Goal: Information Seeking & Learning: Learn about a topic

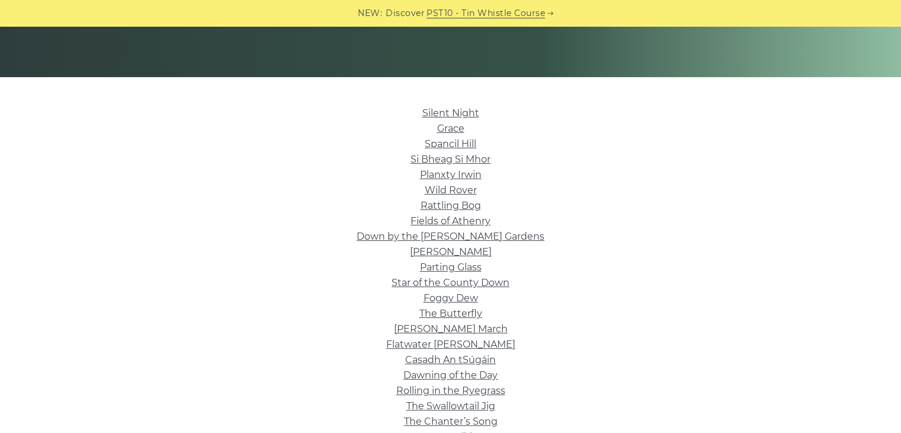
scroll to position [235, 0]
click at [454, 131] on link "Grace" at bounding box center [450, 127] width 27 height 11
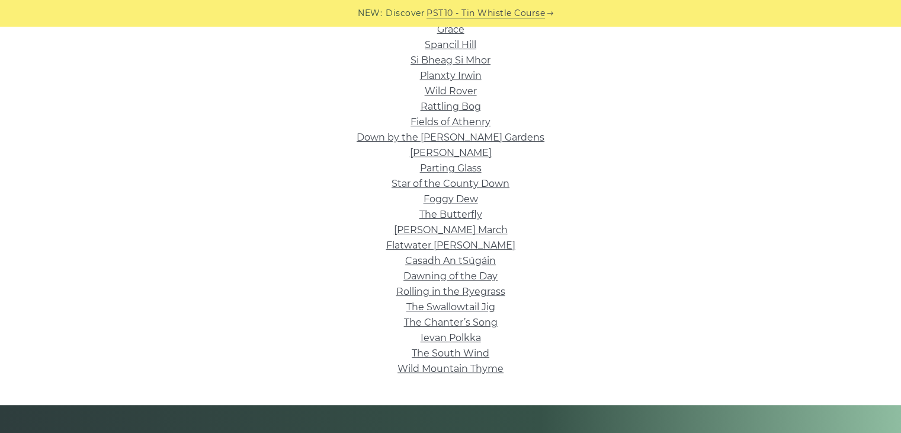
scroll to position [334, 0]
click at [467, 325] on link "The Chanter’s Song" at bounding box center [451, 321] width 94 height 11
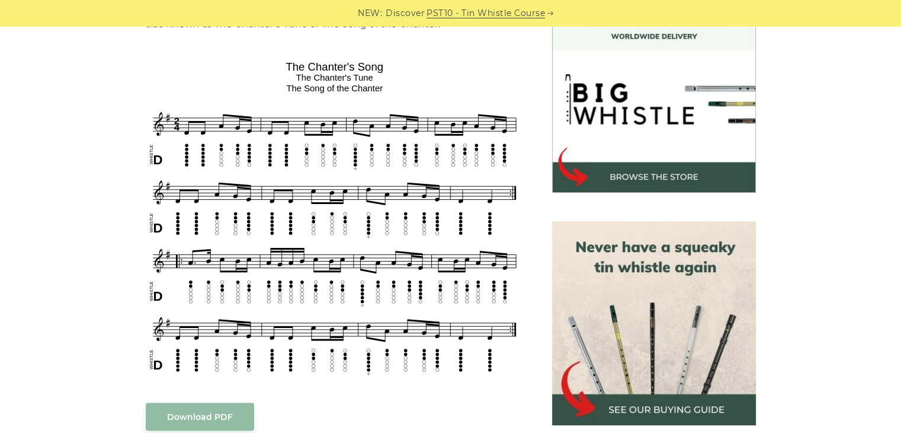
scroll to position [352, 0]
